Goal: Find specific page/section: Find specific page/section

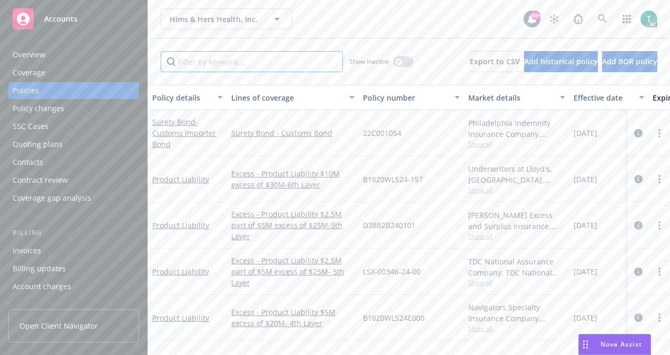
click at [235, 58] on input "Filter by keyword..." at bounding box center [252, 61] width 182 height 21
paste input "PP2404165AA"
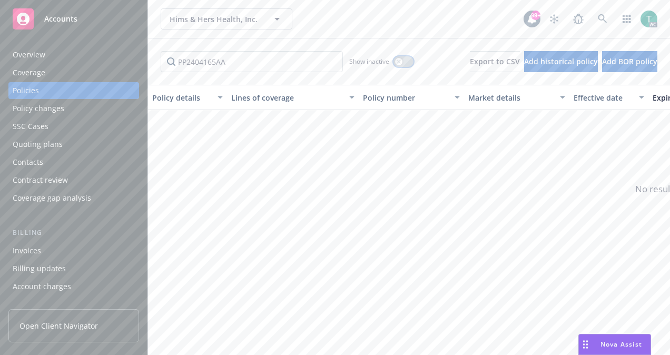
click at [395, 63] on div "button" at bounding box center [398, 61] width 7 height 7
click at [280, 61] on input "PP2404165AA" at bounding box center [252, 61] width 182 height 21
type input "P"
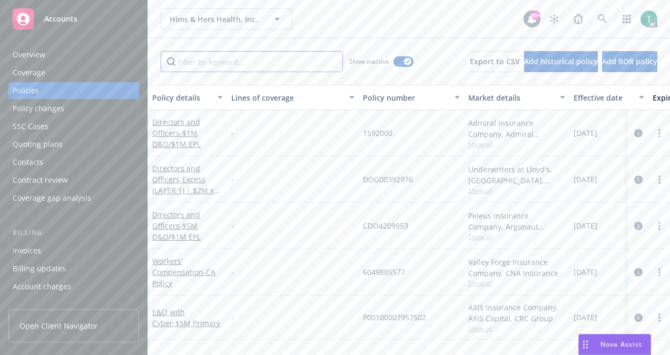
paste input "PP2404165AA"
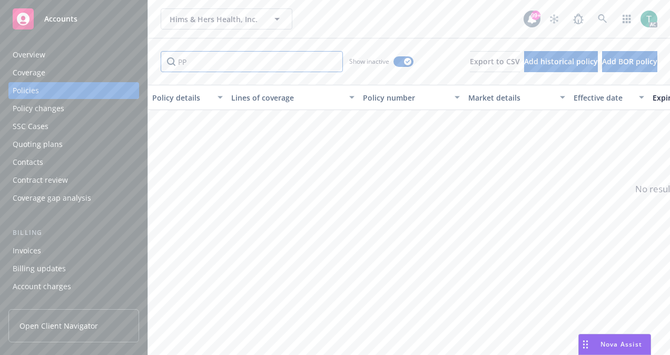
type input "P"
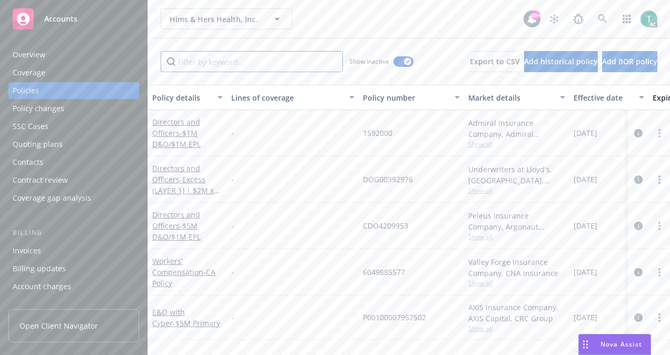
click at [299, 65] on input "Filter by keyword..." at bounding box center [252, 61] width 182 height 21
paste input "B1820WLS24D999"
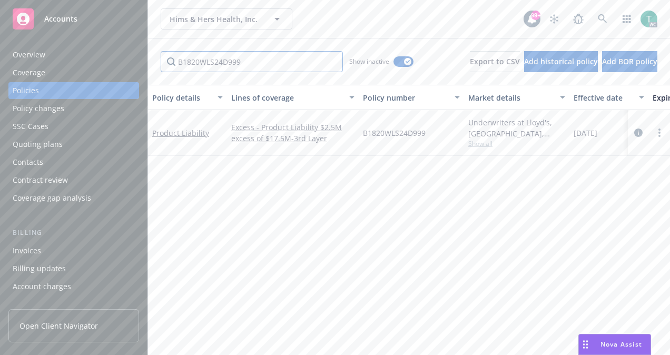
type input "B1820WLS24D999"
